Goal: Navigation & Orientation: Find specific page/section

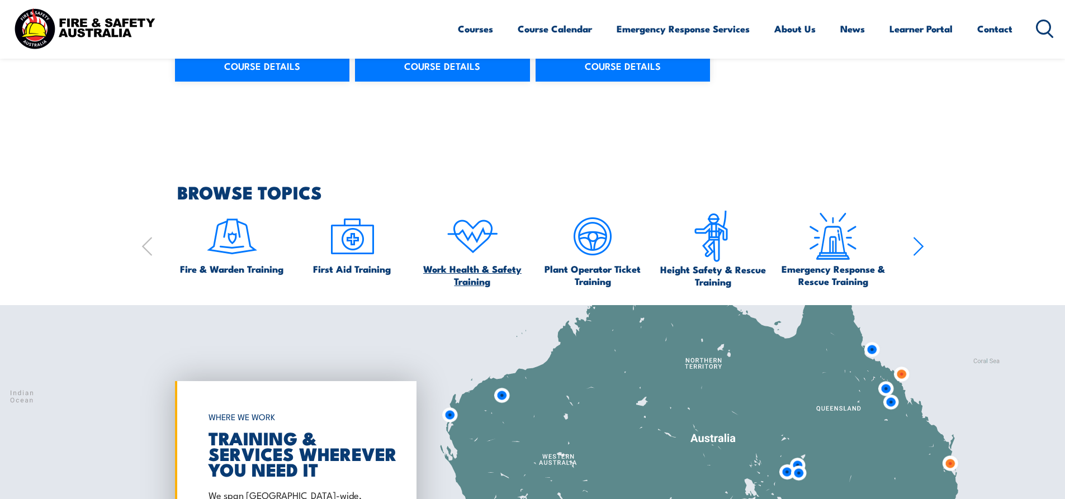
scroll to position [1230, 0]
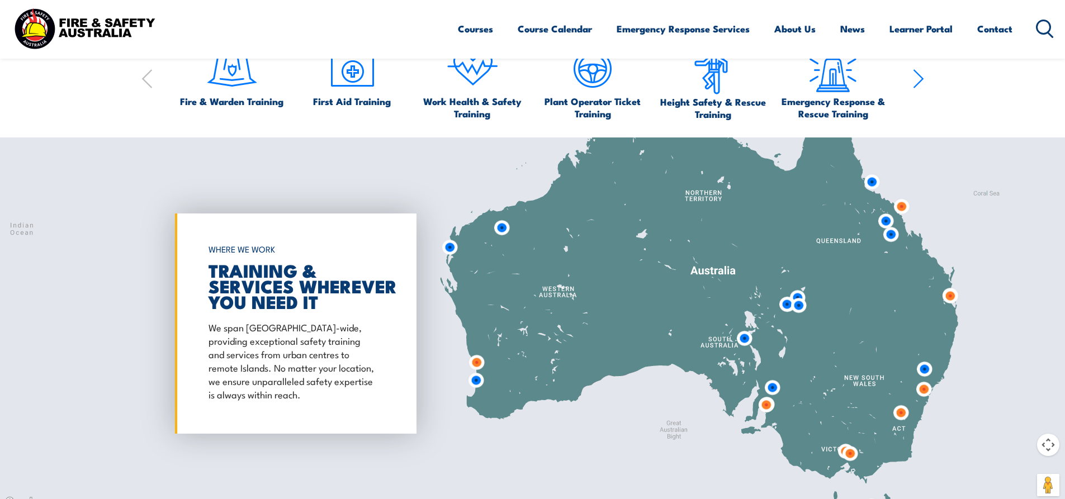
click at [452, 247] on img at bounding box center [449, 247] width 21 height 21
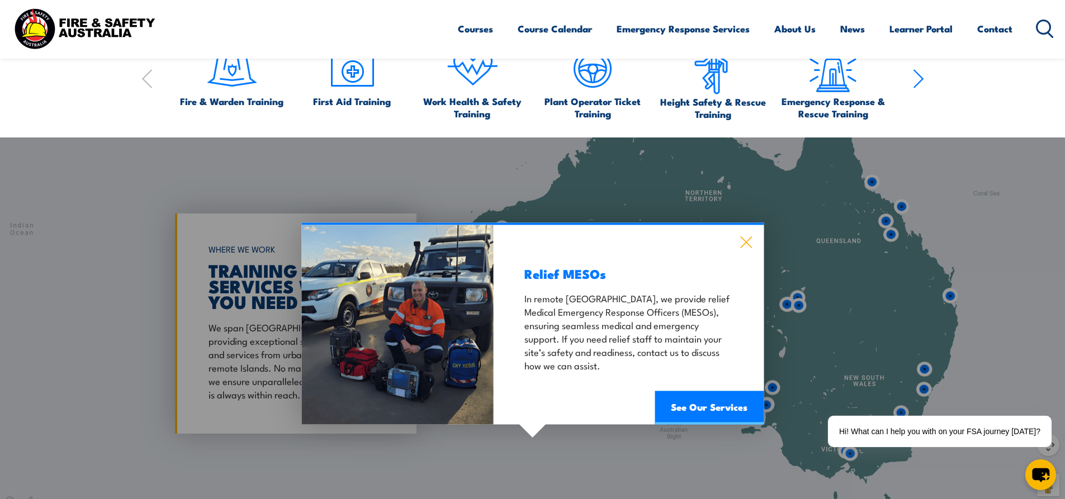
click at [742, 242] on icon at bounding box center [746, 242] width 13 height 12
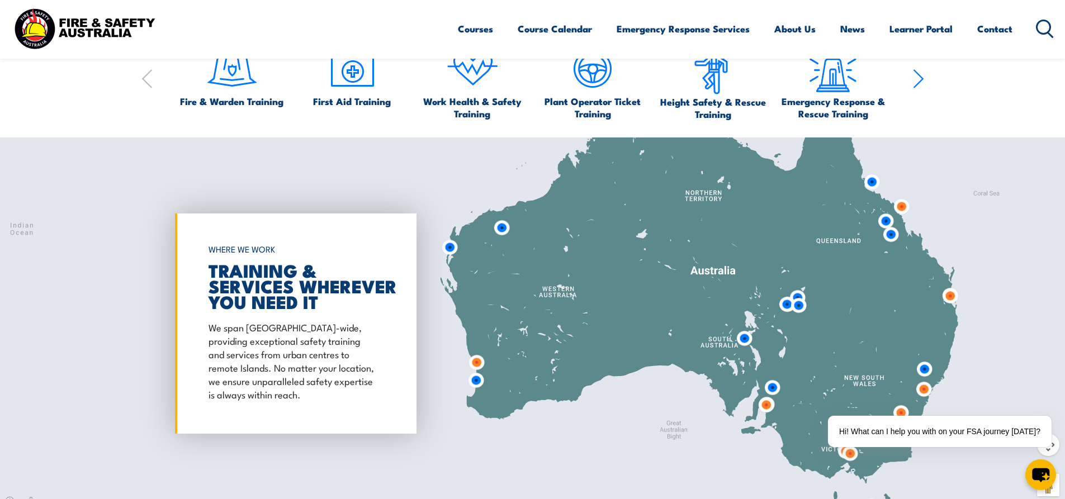
click at [415, 164] on div at bounding box center [532, 324] width 1065 height 372
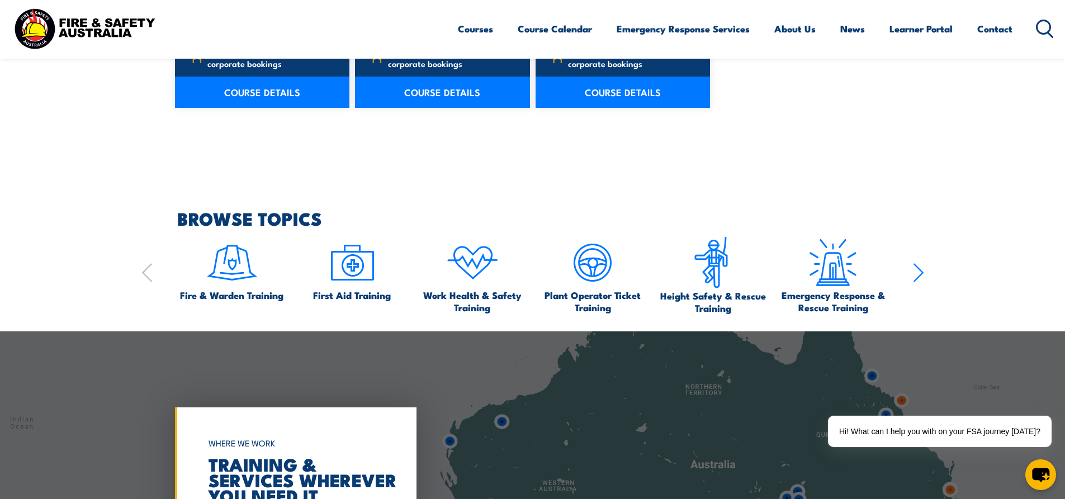
scroll to position [980, 0]
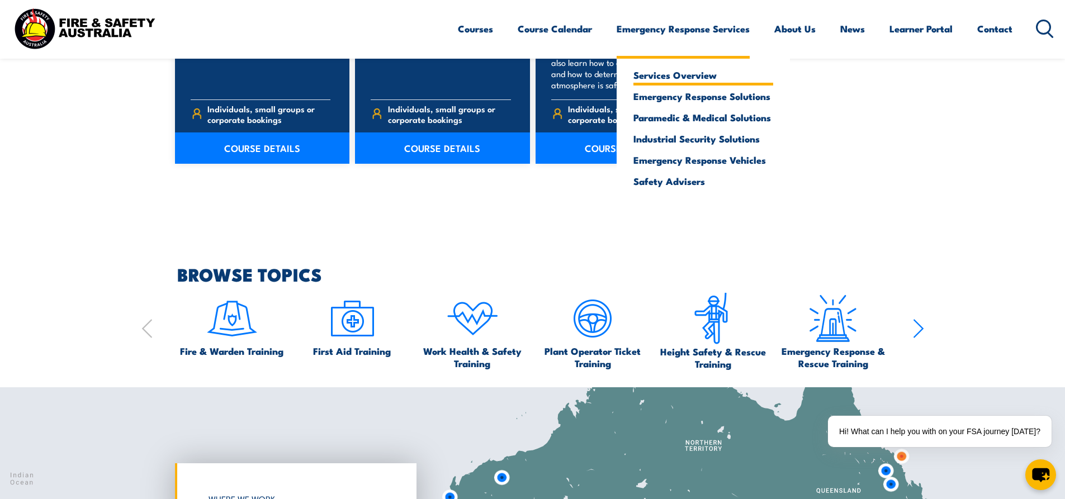
click at [660, 74] on link "Services Overview" at bounding box center [703, 75] width 140 height 10
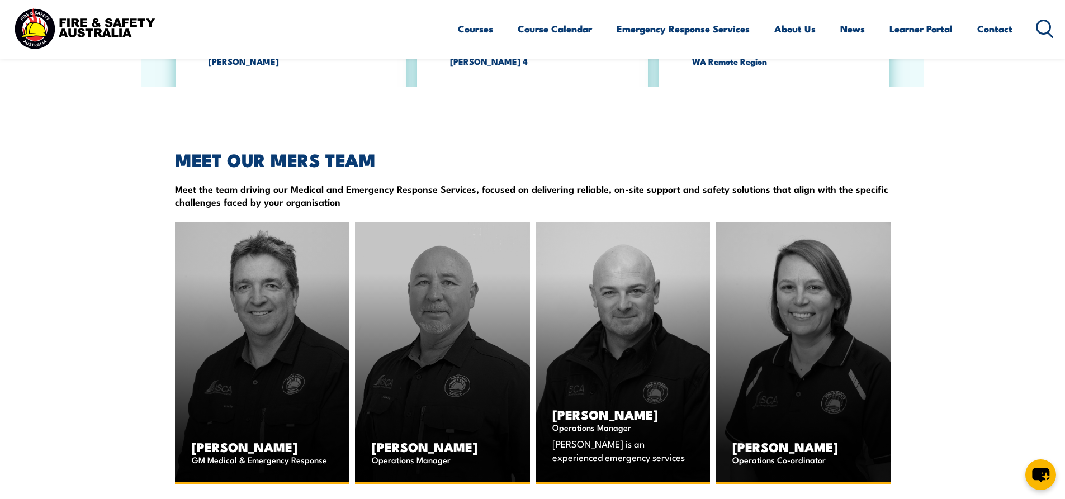
scroll to position [2236, 0]
